Goal: Information Seeking & Learning: Learn about a topic

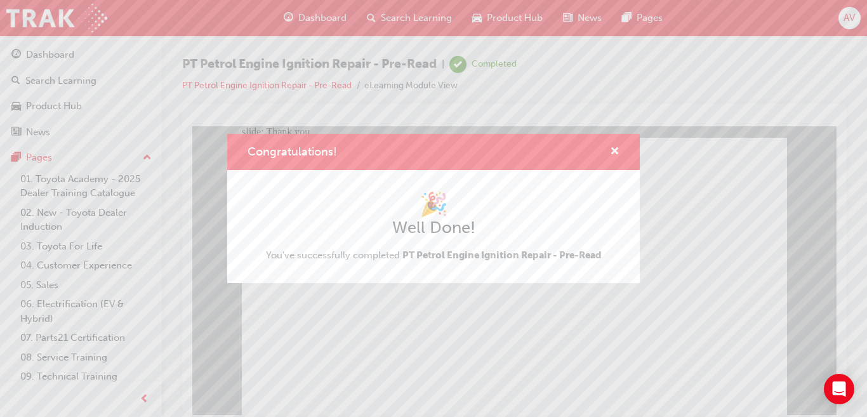
click at [384, 355] on div "Congratulations! 🎉 Well Done! You've successfully completed PT Petrol Engine Ig…" at bounding box center [433, 208] width 867 height 417
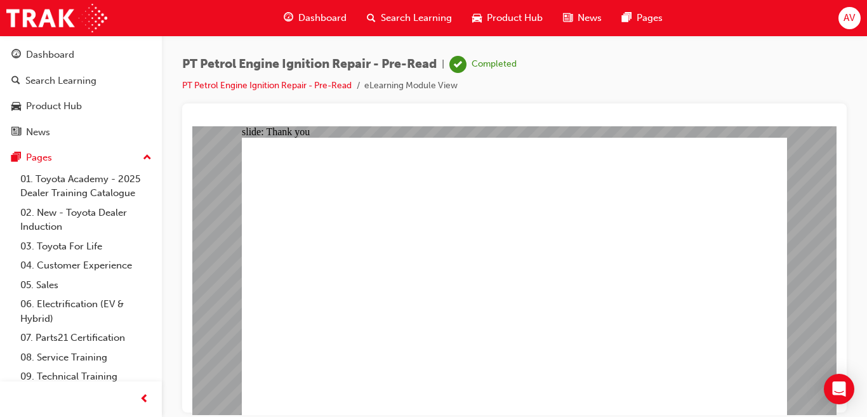
click at [312, 9] on div "Dashboard" at bounding box center [315, 18] width 83 height 26
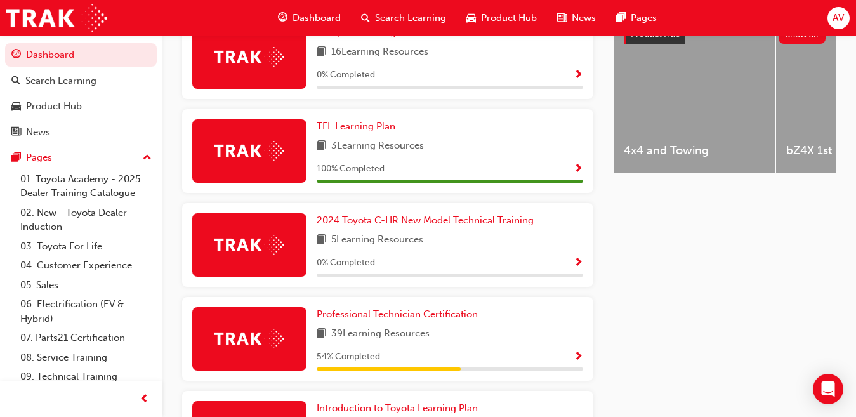
scroll to position [573, 0]
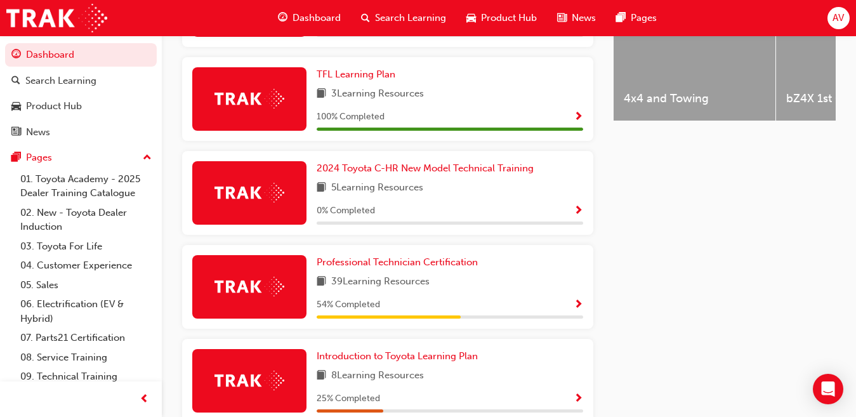
click at [494, 298] on div "Professional Technician Certification 39 Learning Resources 54 % Completed" at bounding box center [450, 286] width 267 height 63
click at [444, 268] on span "Professional Technician Certification" at bounding box center [397, 261] width 161 height 11
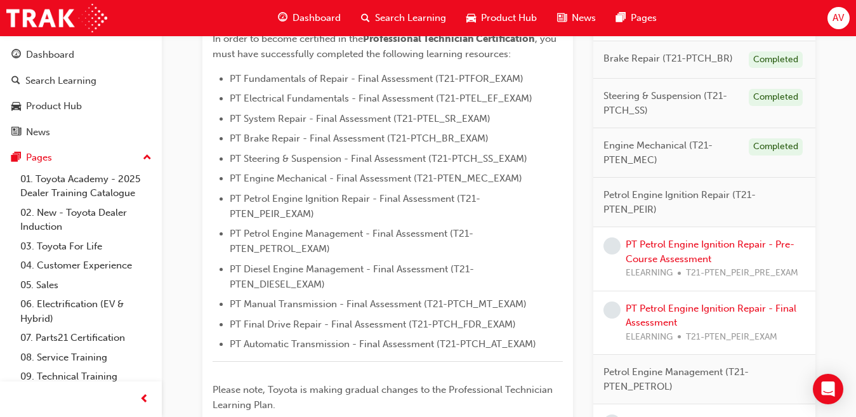
scroll to position [364, 0]
click at [680, 246] on link "PT Petrol Engine Ignition Repair - Pre-Course Assessment" at bounding box center [710, 252] width 169 height 26
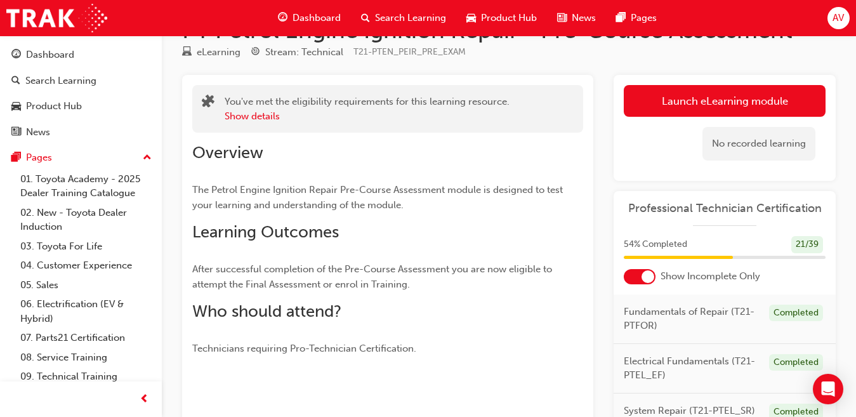
scroll to position [34, 0]
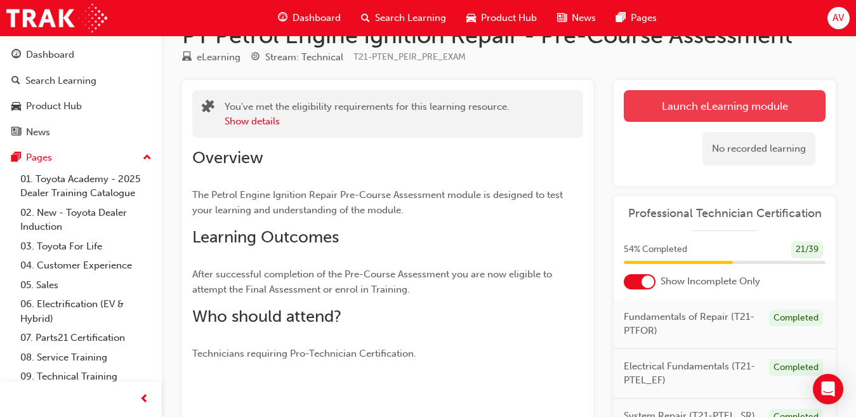
click at [746, 99] on link "Launch eLearning module" at bounding box center [725, 106] width 202 height 32
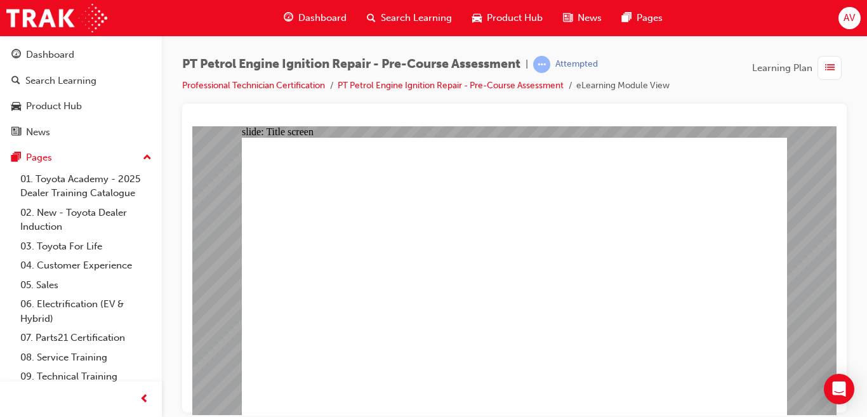
radio input "true"
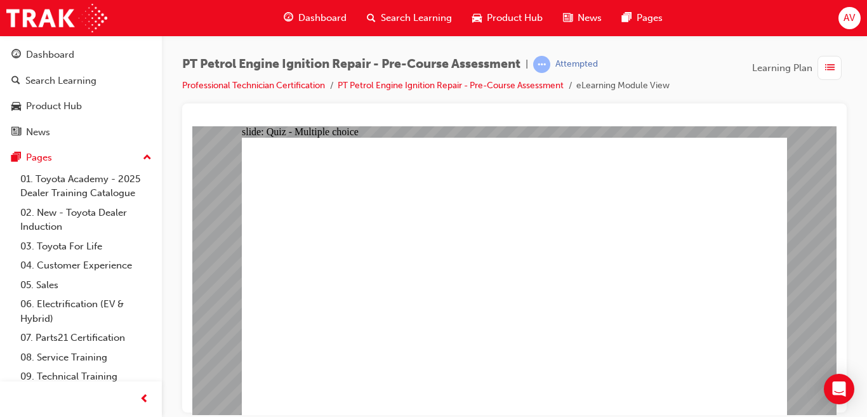
radio input "true"
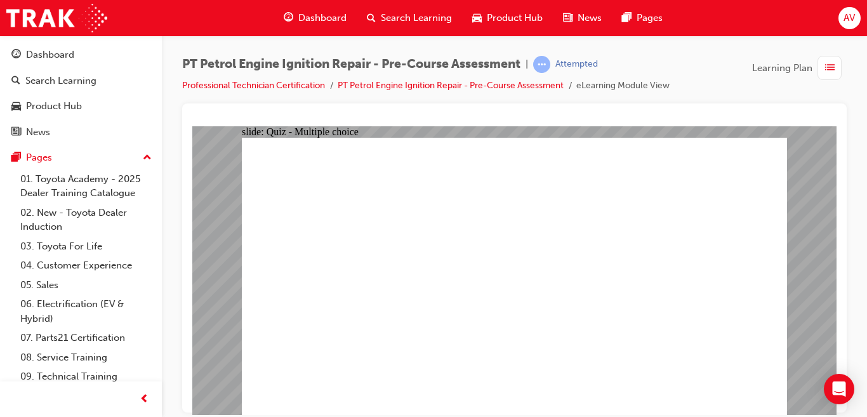
radio input "true"
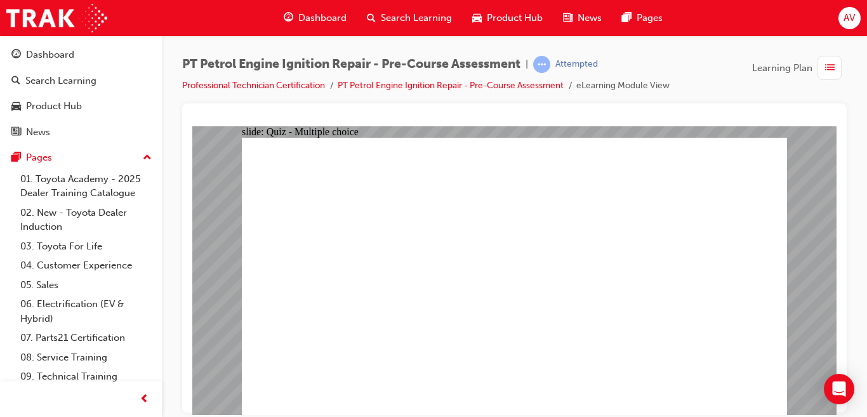
radio input "true"
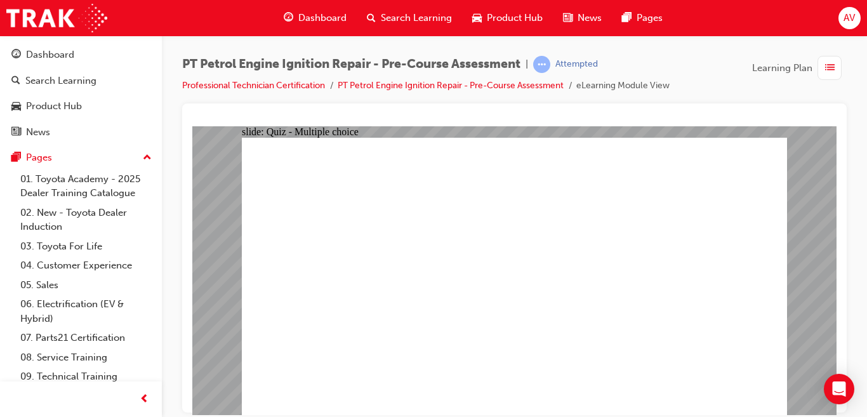
radio input "true"
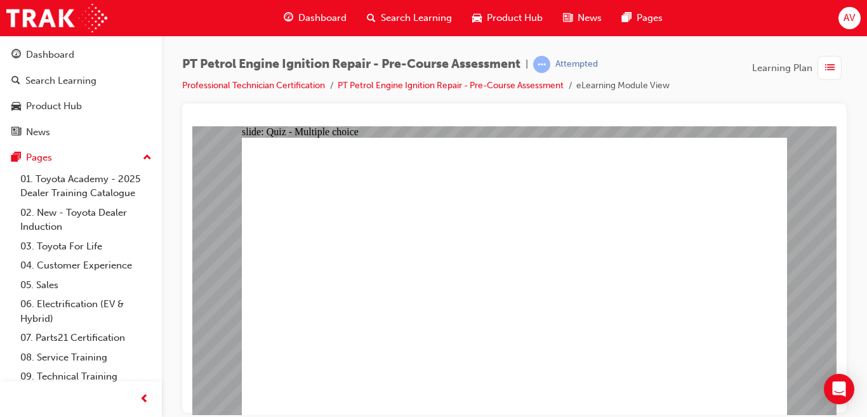
radio input "true"
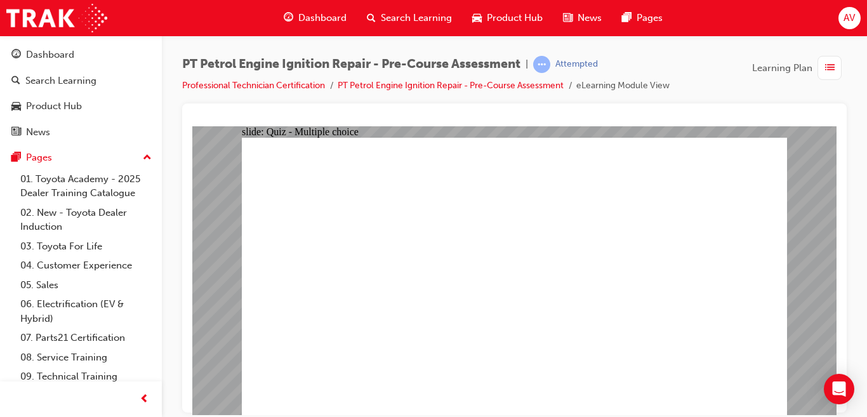
radio input "true"
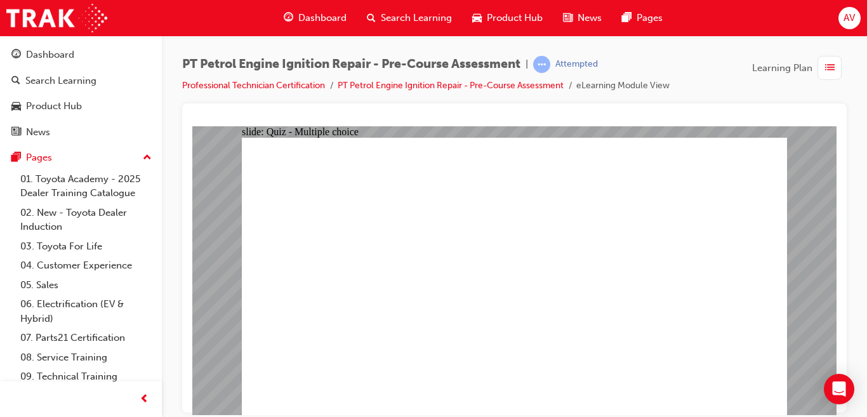
radio input "true"
click at [283, 85] on link "Professional Technician Certification" at bounding box center [253, 85] width 143 height 11
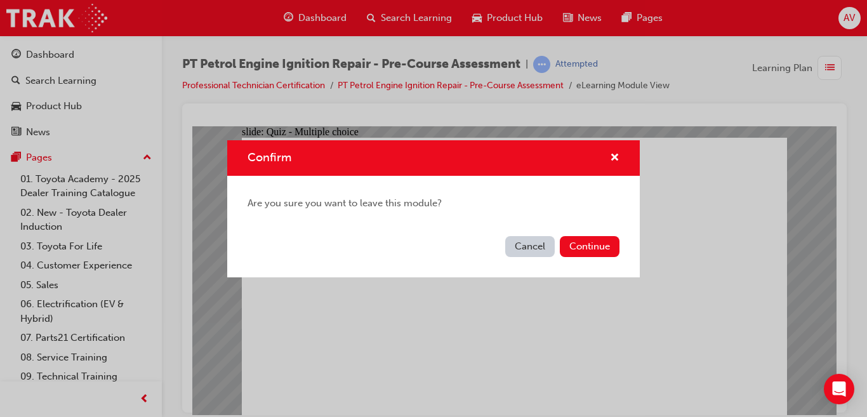
click at [421, 82] on div "Confirm Are you sure you want to leave this module? Cancel Continue" at bounding box center [433, 208] width 867 height 417
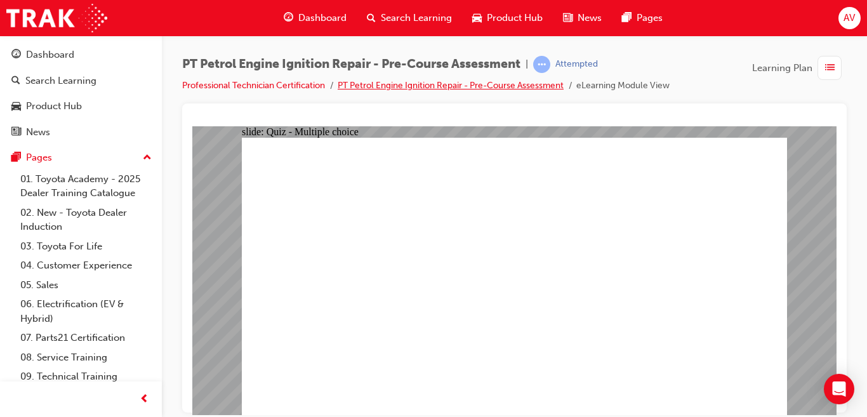
click at [421, 82] on link "PT Petrol Engine Ignition Repair - Pre-Course Assessment" at bounding box center [451, 85] width 226 height 11
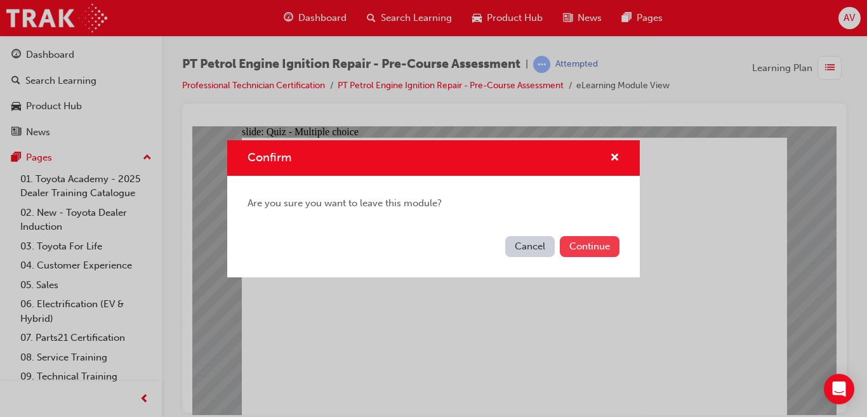
click at [605, 251] on button "Continue" at bounding box center [590, 246] width 60 height 21
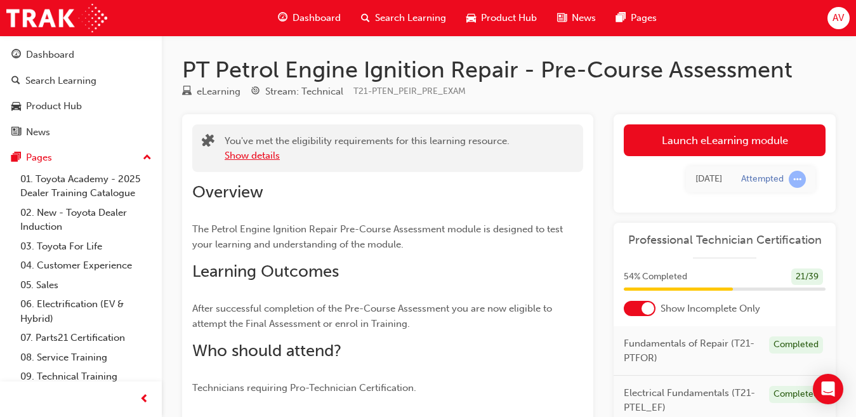
click at [241, 156] on button "Show details" at bounding box center [252, 155] width 55 height 15
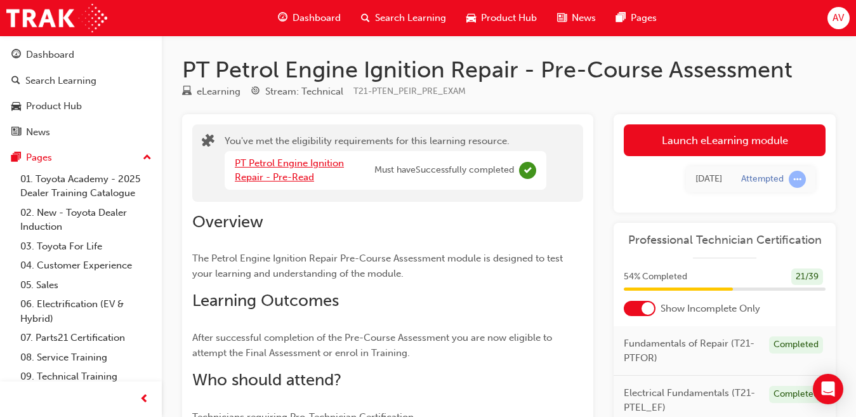
click at [270, 166] on link "PT Petrol Engine Ignition Repair - Pre-Read" at bounding box center [289, 170] width 109 height 26
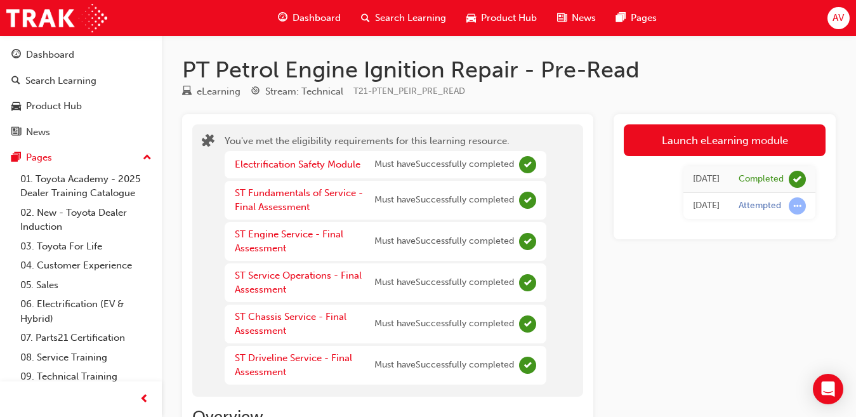
click at [305, 14] on span "Dashboard" at bounding box center [317, 18] width 48 height 15
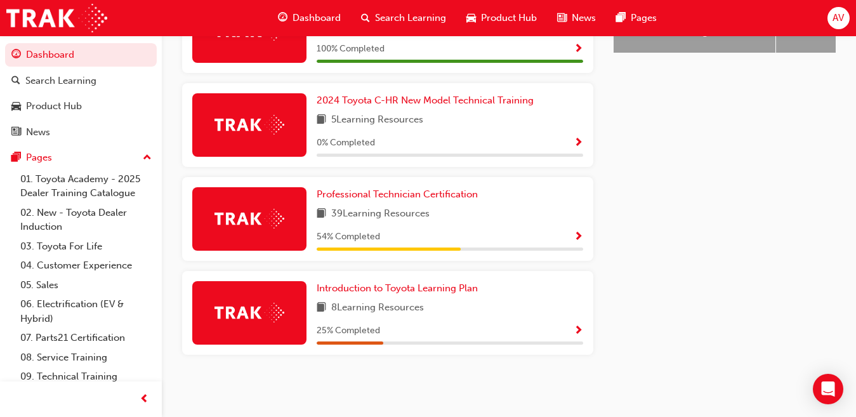
scroll to position [646, 0]
click at [399, 247] on div at bounding box center [389, 248] width 144 height 3
click at [410, 202] on div "Professional Technician Certification 39 Learning Resources 54 % Completed" at bounding box center [450, 218] width 267 height 63
click at [410, 197] on span "Professional Technician Certification" at bounding box center [397, 193] width 161 height 11
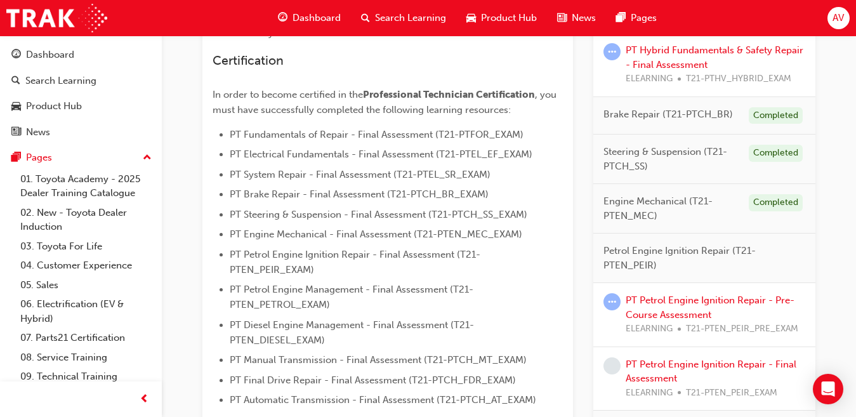
scroll to position [312, 0]
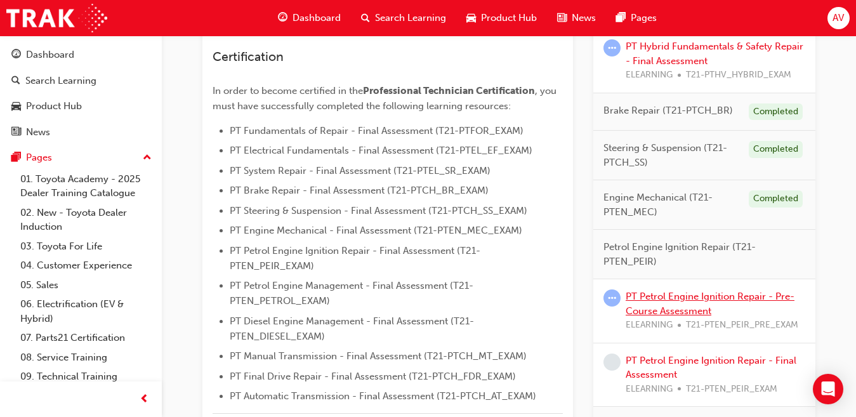
click at [709, 299] on link "PT Petrol Engine Ignition Repair - Pre-Course Assessment" at bounding box center [710, 304] width 169 height 26
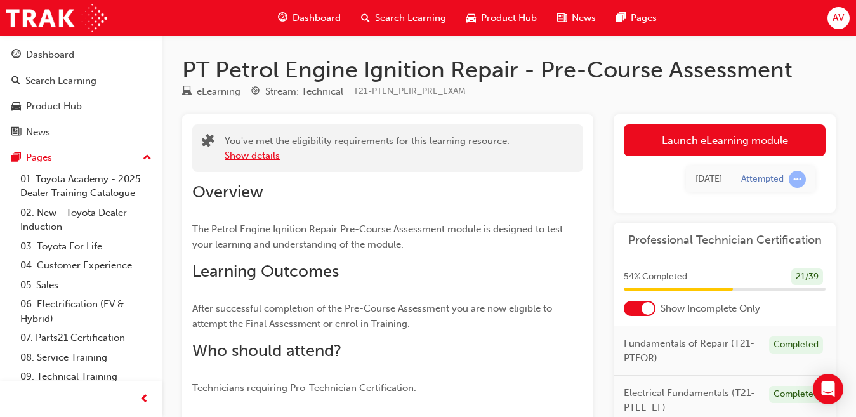
click at [243, 157] on button "Show details" at bounding box center [252, 155] width 55 height 15
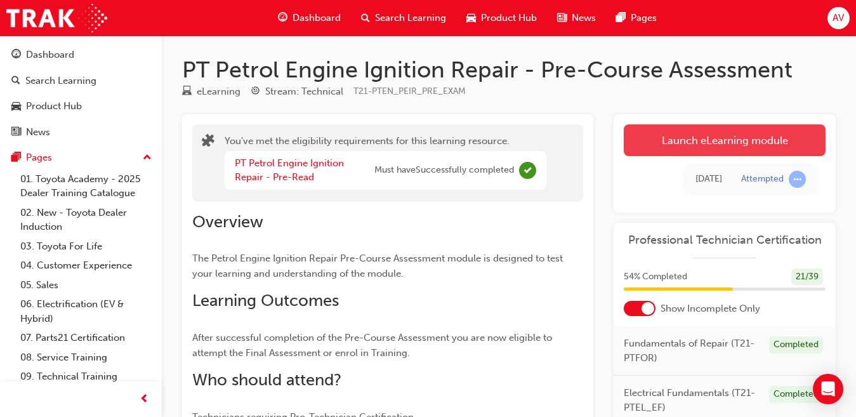
click at [695, 133] on link "Launch eLearning module" at bounding box center [725, 140] width 202 height 32
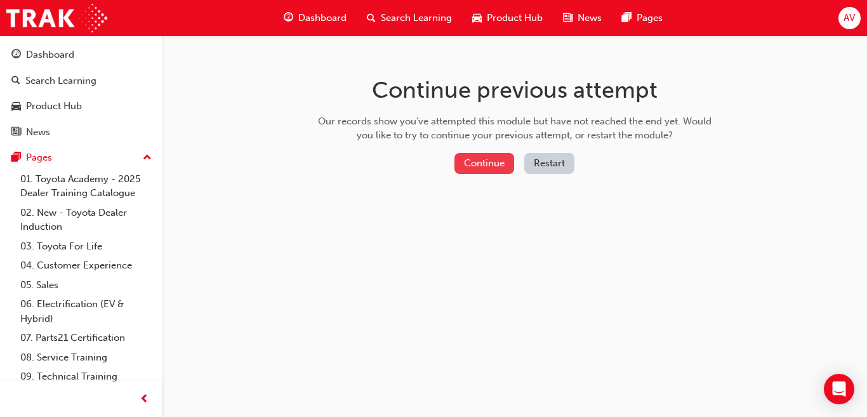
click at [490, 167] on button "Continue" at bounding box center [484, 163] width 60 height 21
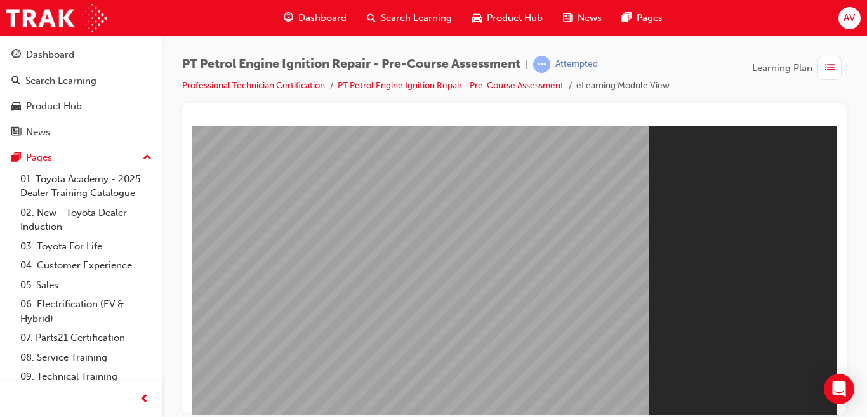
click at [301, 82] on link "Professional Technician Certification" at bounding box center [253, 85] width 143 height 11
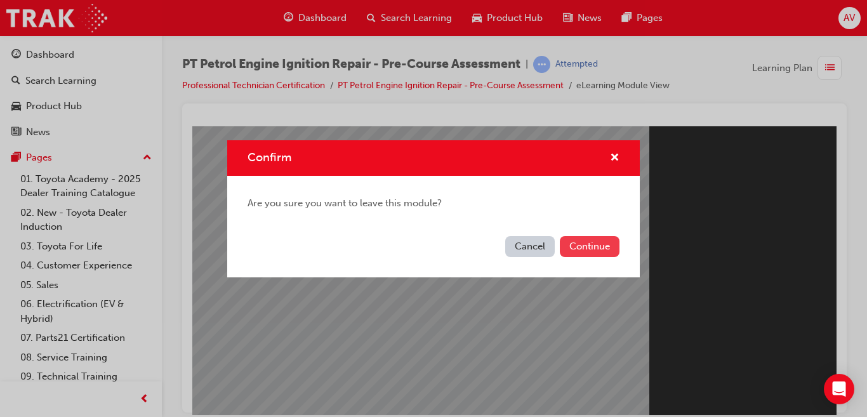
click at [588, 249] on button "Continue" at bounding box center [590, 246] width 60 height 21
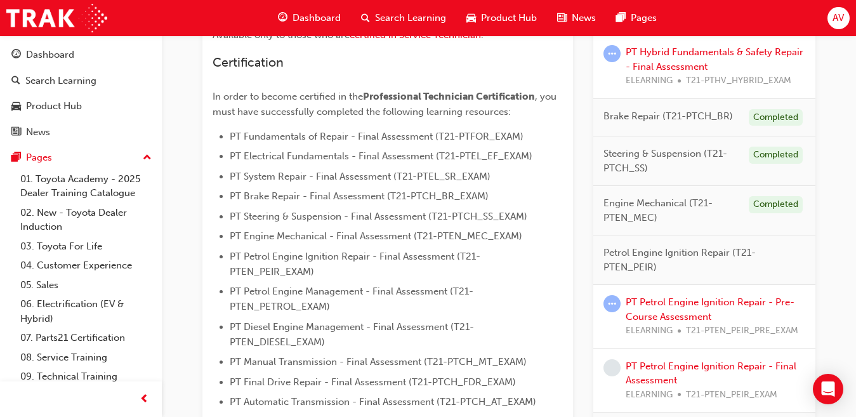
scroll to position [312, 0]
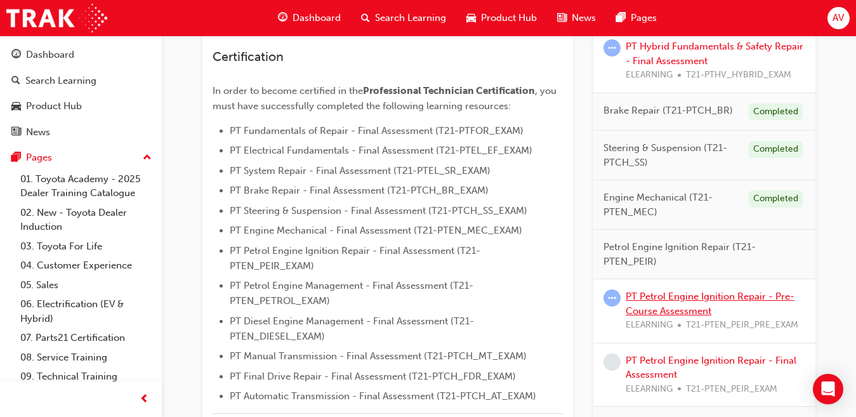
click at [678, 298] on link "PT Petrol Engine Ignition Repair - Pre-Course Assessment" at bounding box center [710, 304] width 169 height 26
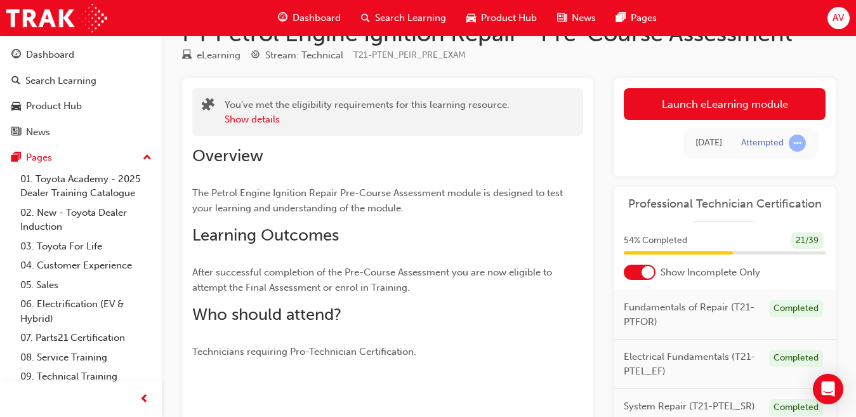
scroll to position [27, 0]
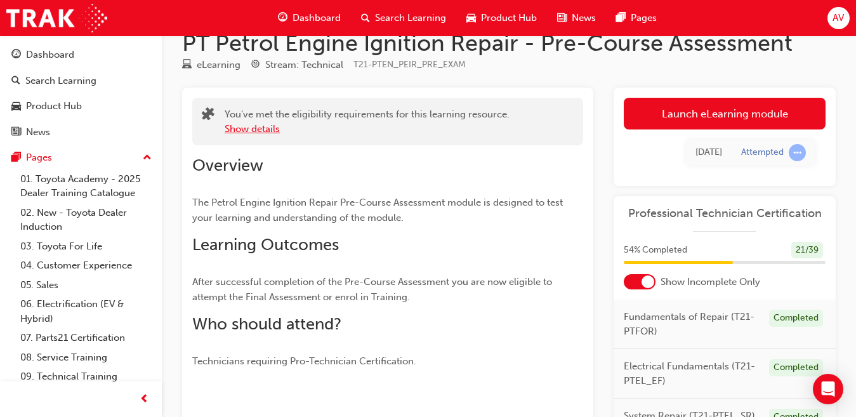
click at [226, 135] on button "Show details" at bounding box center [252, 129] width 55 height 15
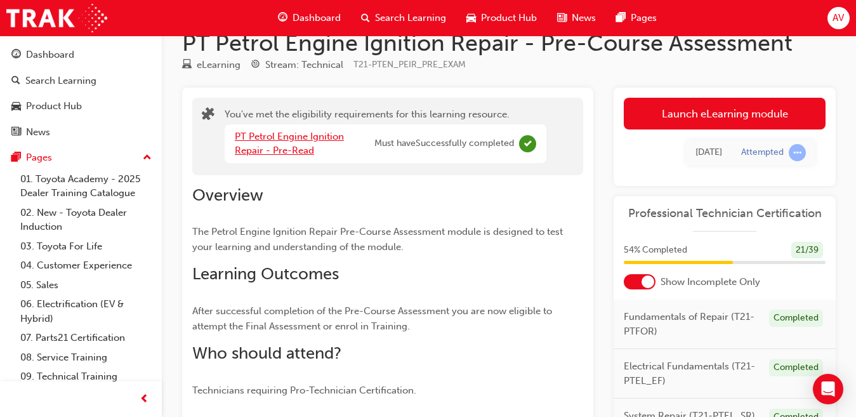
click at [256, 149] on link "PT Petrol Engine Ignition Repair - Pre-Read" at bounding box center [289, 144] width 109 height 26
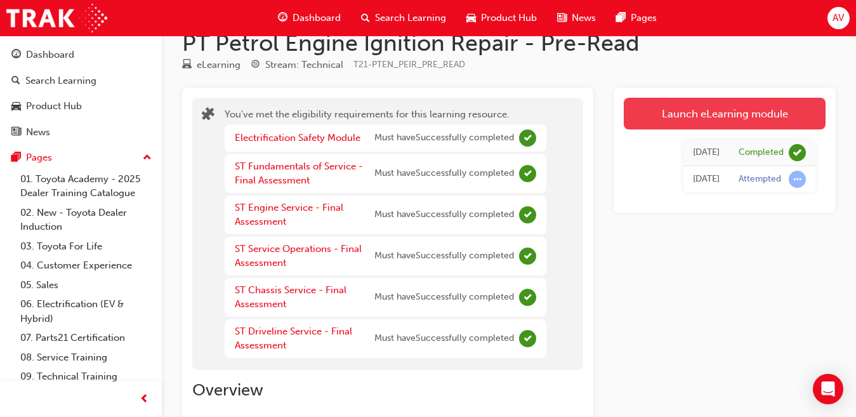
click at [646, 113] on link "Launch eLearning module" at bounding box center [725, 114] width 202 height 32
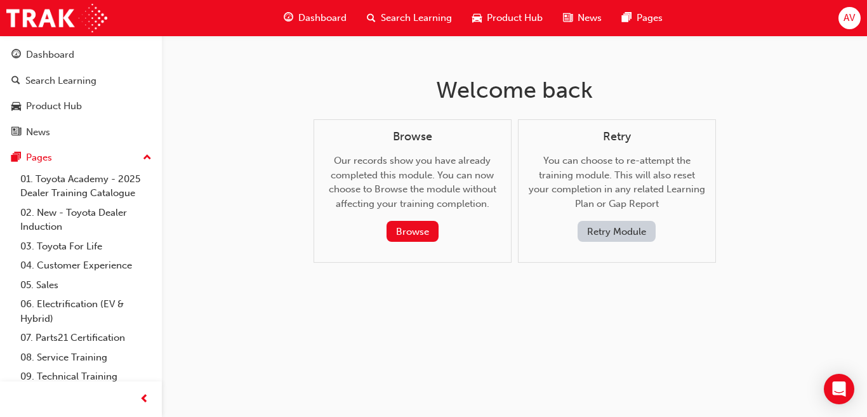
click at [588, 234] on button "Retry Module" at bounding box center [616, 231] width 78 height 21
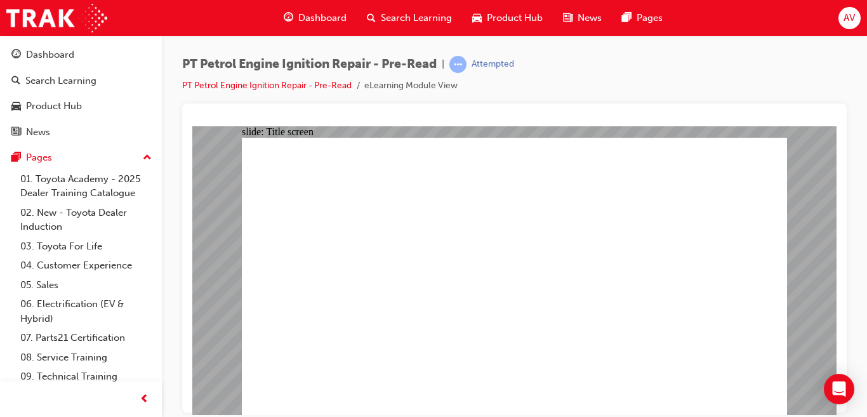
click at [850, 13] on span "AV" at bounding box center [848, 18] width 11 height 15
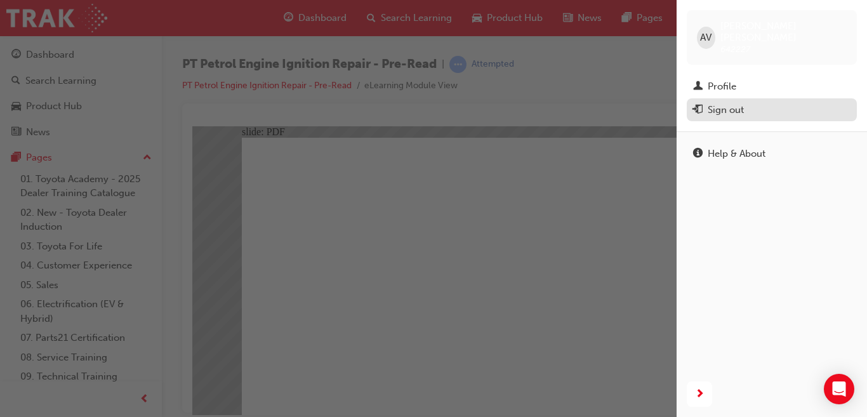
click at [688, 102] on button "Sign out" at bounding box center [772, 109] width 170 height 23
